Goal: Find specific page/section: Find specific page/section

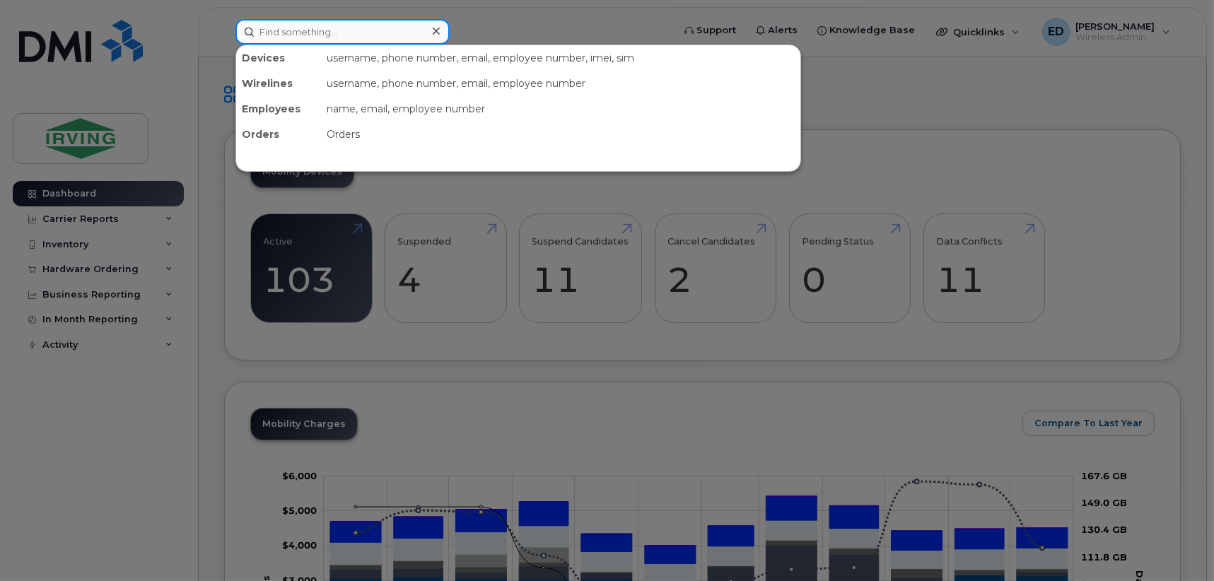
click at [301, 30] on input at bounding box center [342, 31] width 214 height 25
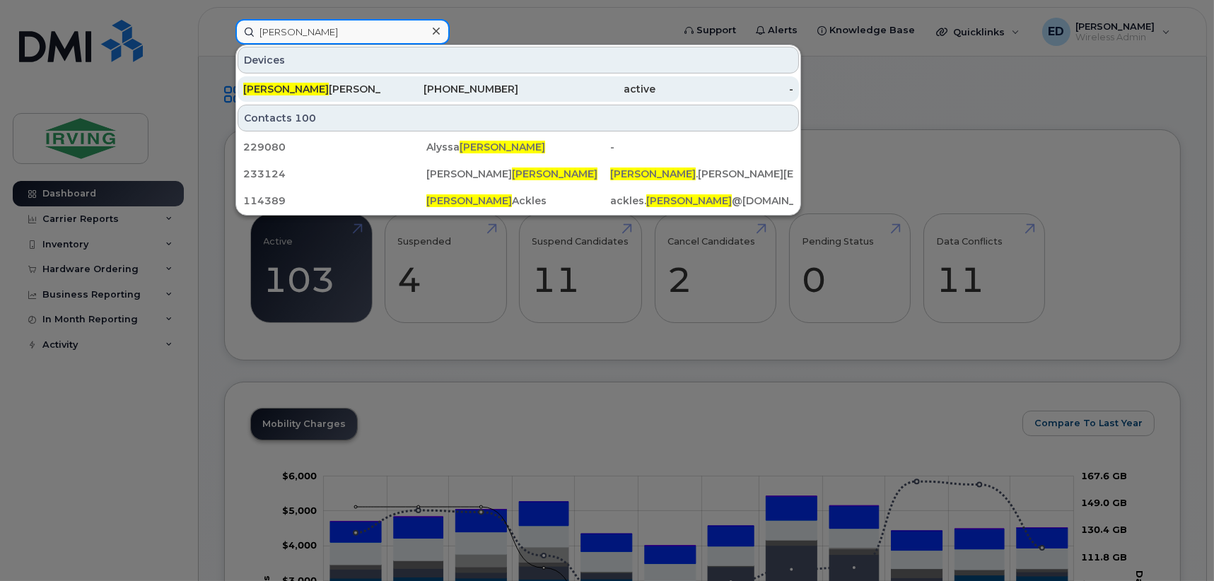
type input "[PERSON_NAME]"
click at [273, 92] on div "[PERSON_NAME]" at bounding box center [312, 89] width 138 height 14
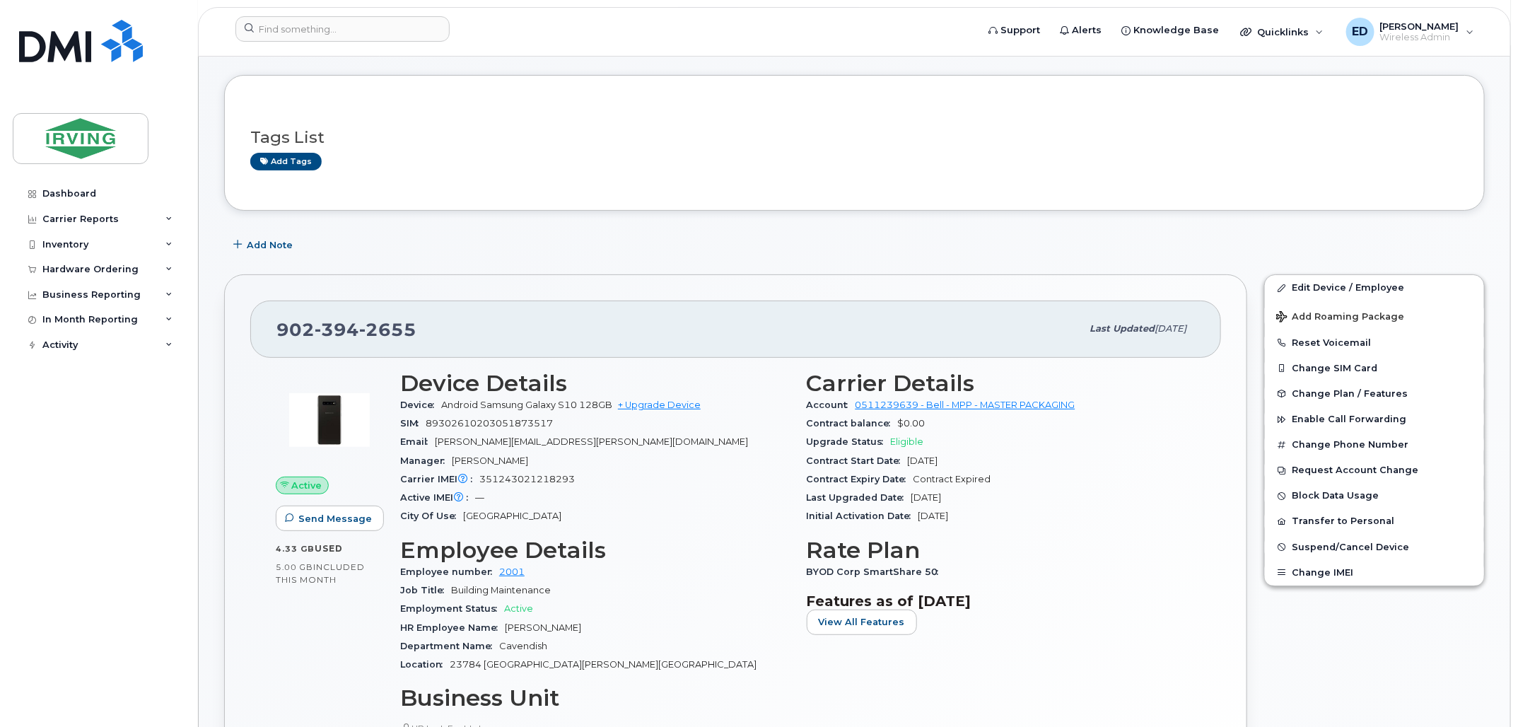
scroll to position [88, 0]
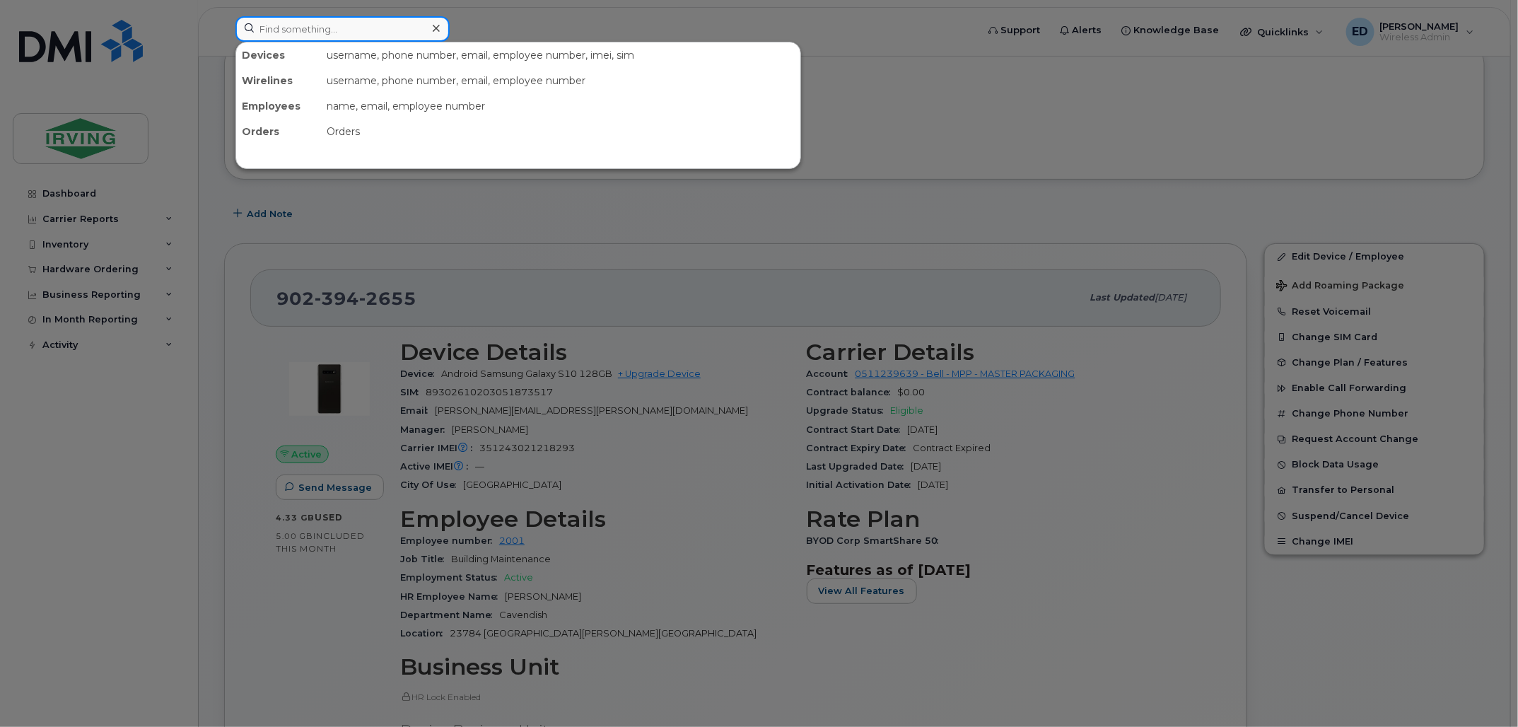
click at [332, 33] on input at bounding box center [342, 28] width 214 height 25
click at [798, 238] on div at bounding box center [759, 363] width 1518 height 727
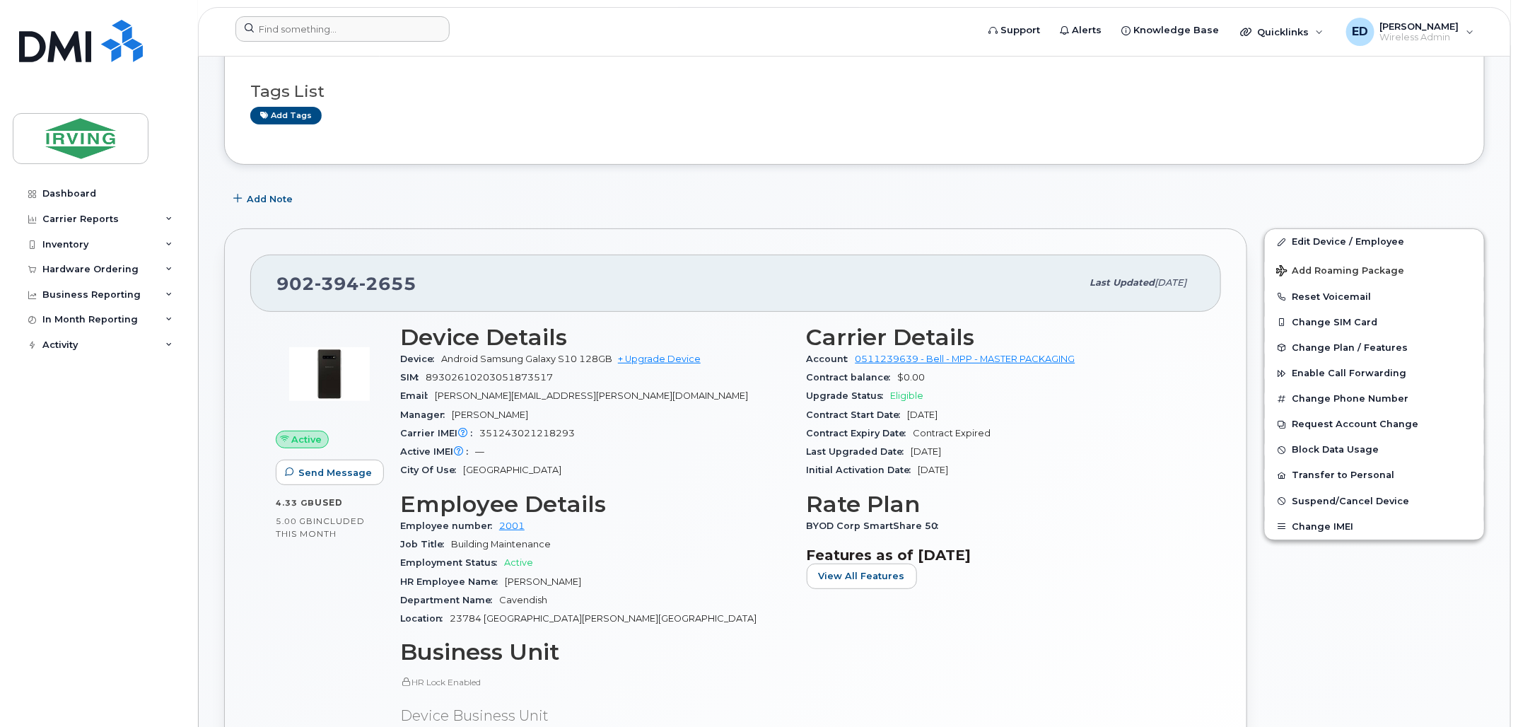
scroll to position [0, 0]
